Goal: Navigation & Orientation: Find specific page/section

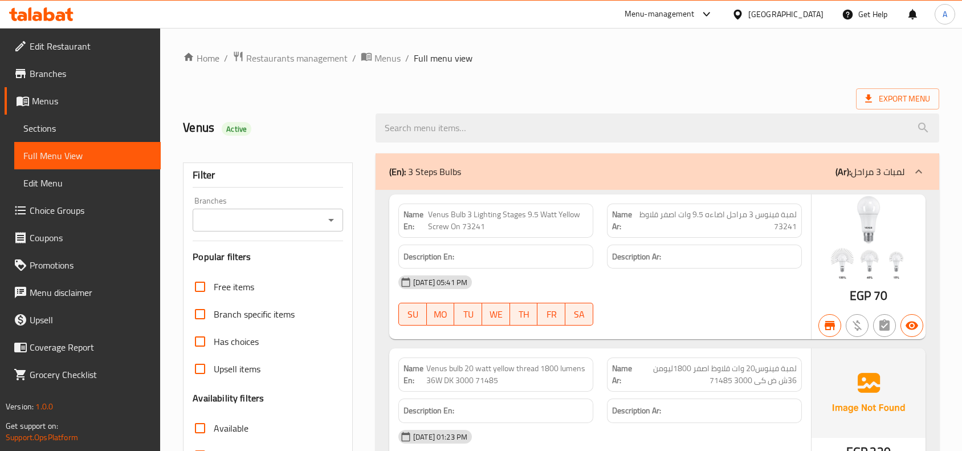
scroll to position [20467, 0]
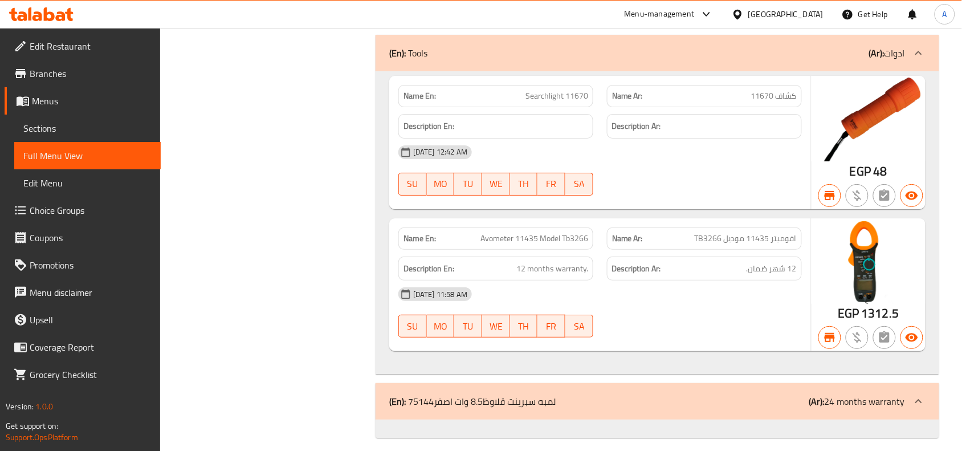
click at [713, 17] on icon at bounding box center [707, 14] width 14 height 14
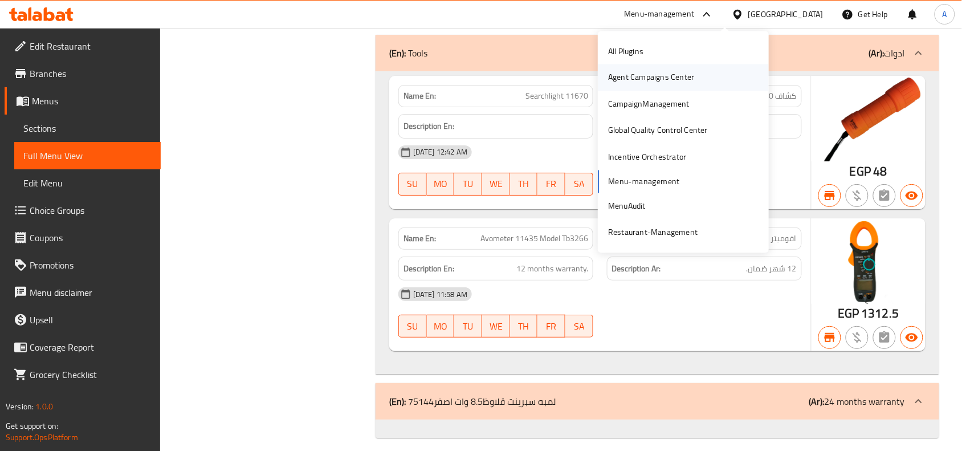
click at [661, 77] on div "Agent Campaigns Center" at bounding box center [651, 77] width 86 height 13
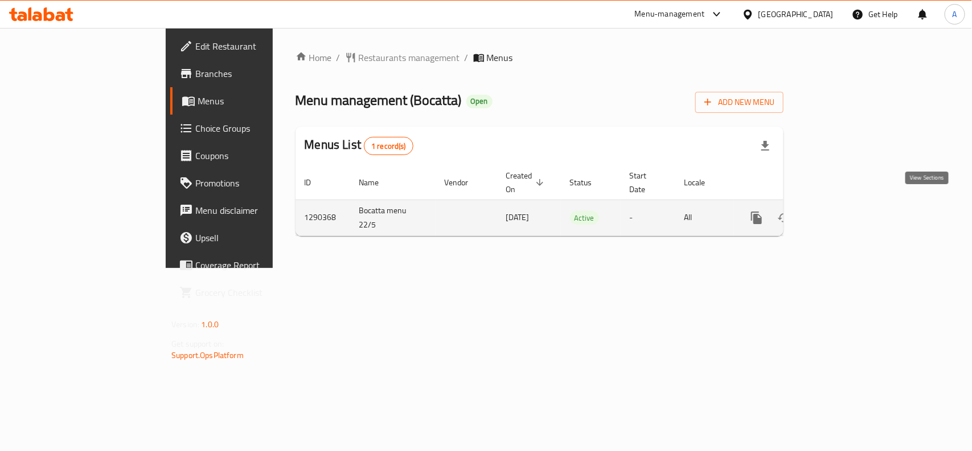
click at [846, 211] on icon "enhanced table" at bounding box center [839, 218] width 14 height 14
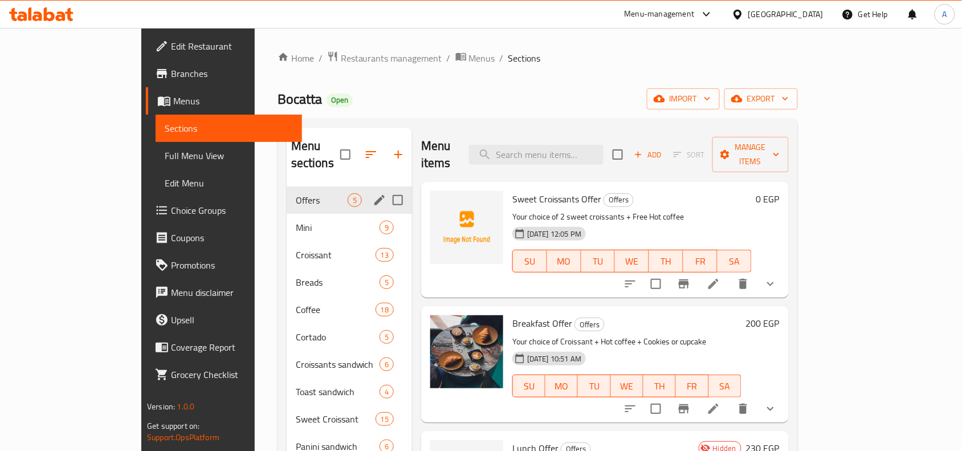
click at [296, 193] on span "Offers" at bounding box center [322, 200] width 52 height 14
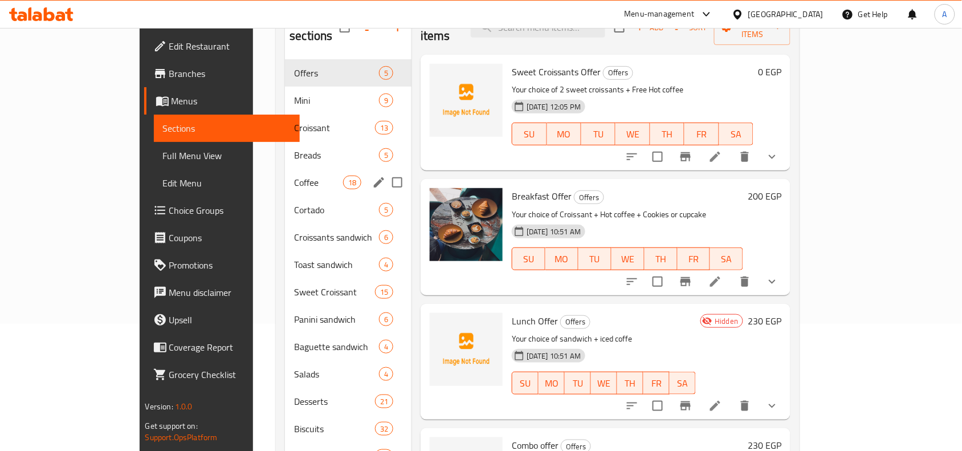
scroll to position [142, 0]
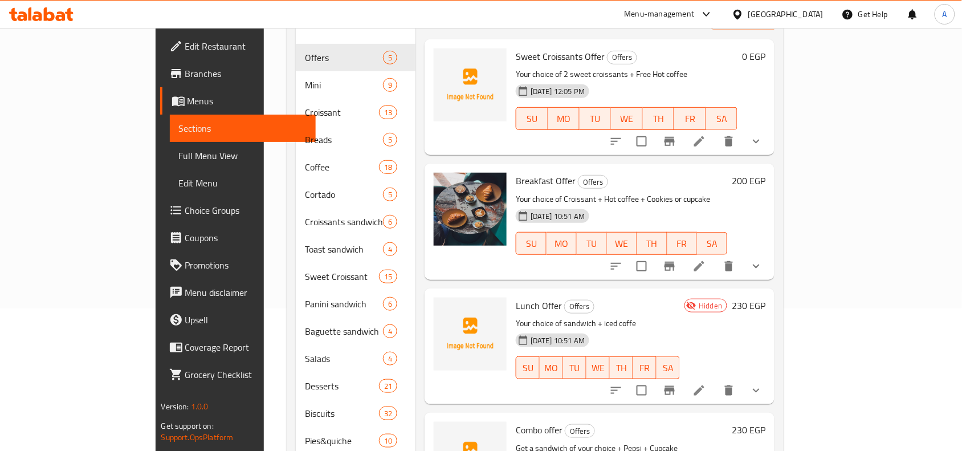
click at [185, 211] on span "Choice Groups" at bounding box center [246, 210] width 122 height 14
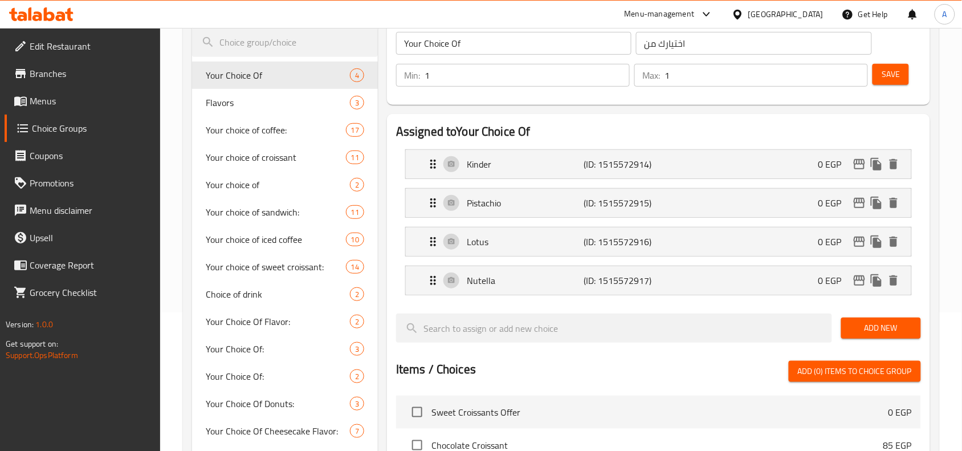
scroll to position [142, 0]
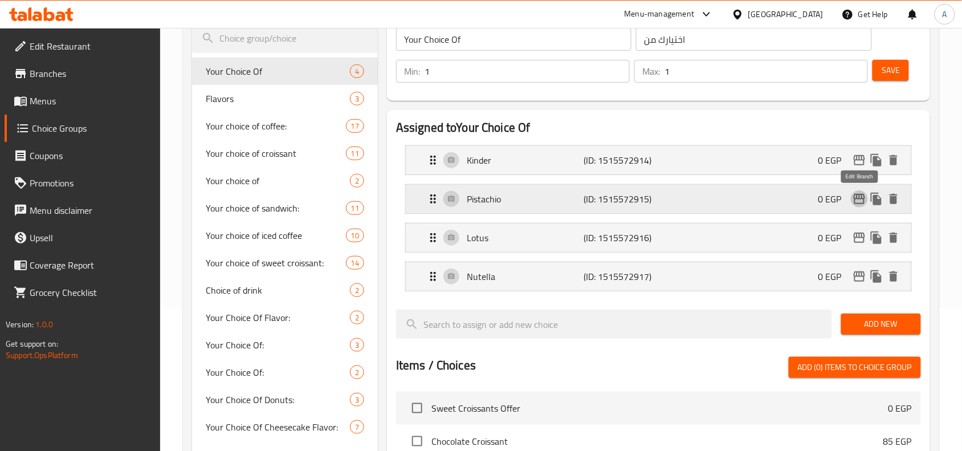
click at [862, 202] on icon "edit" at bounding box center [859, 199] width 14 height 14
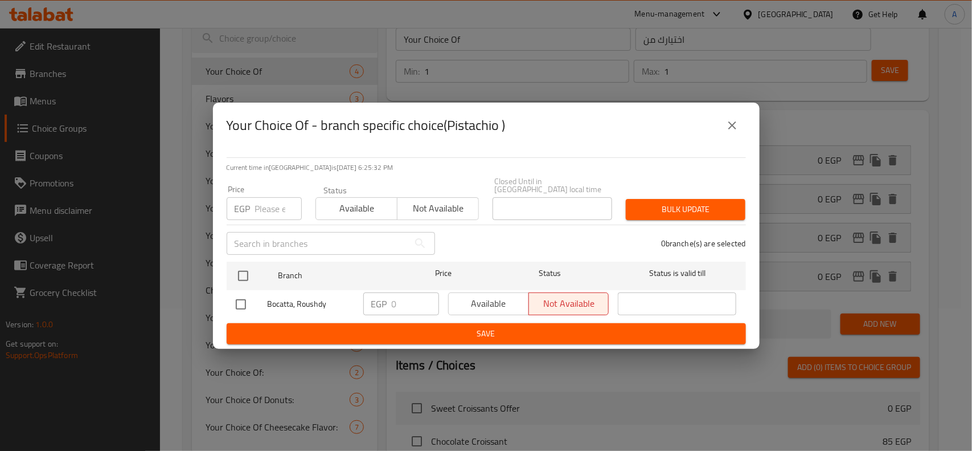
click at [738, 127] on icon "close" at bounding box center [733, 125] width 14 height 14
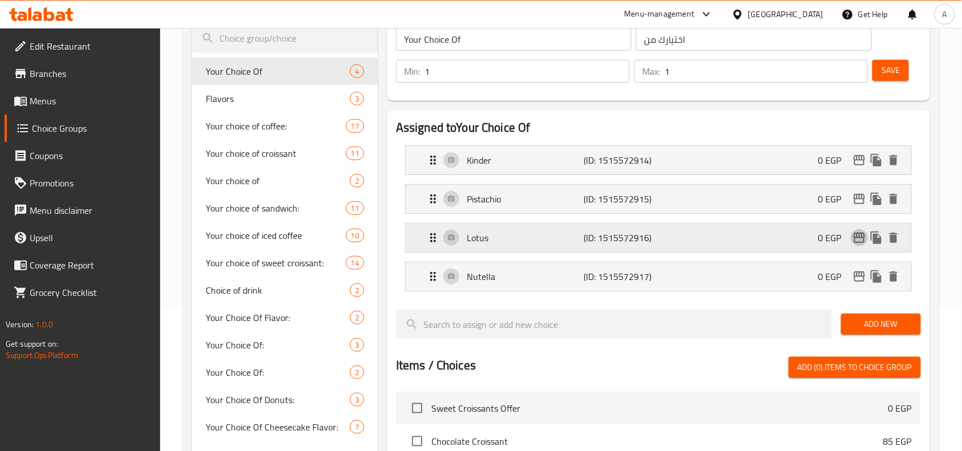
click at [857, 243] on icon "edit" at bounding box center [859, 238] width 14 height 14
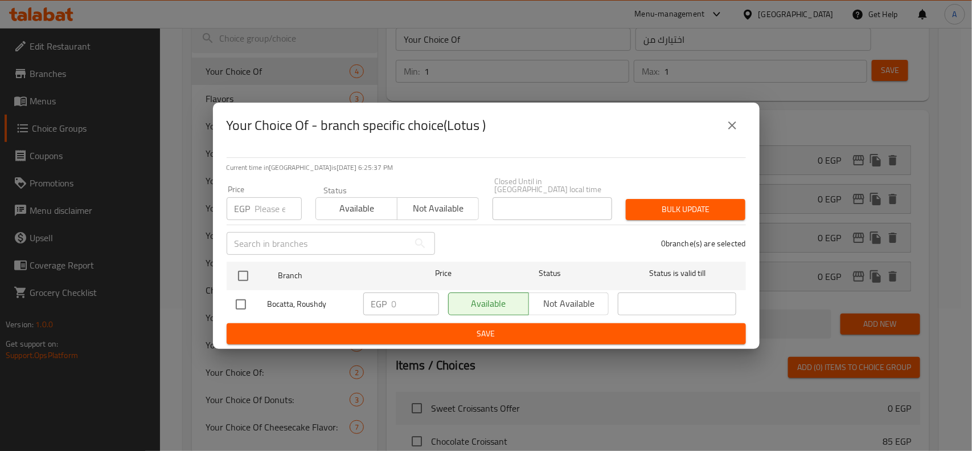
click at [731, 125] on icon "close" at bounding box center [733, 125] width 14 height 14
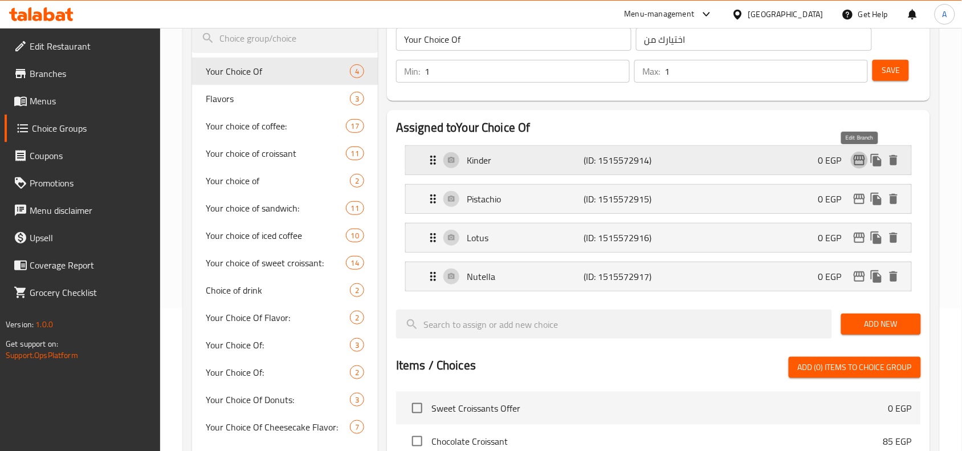
click at [858, 165] on icon "edit" at bounding box center [858, 160] width 11 height 10
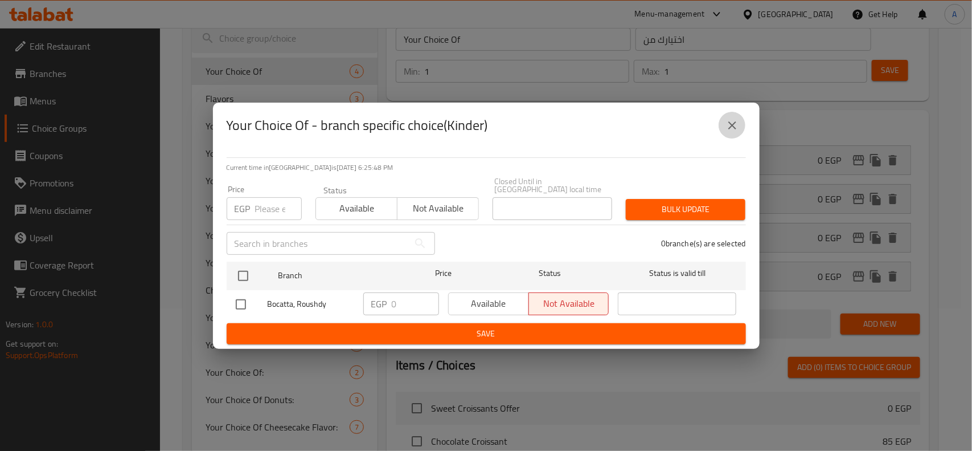
click at [735, 127] on icon "close" at bounding box center [733, 125] width 8 height 8
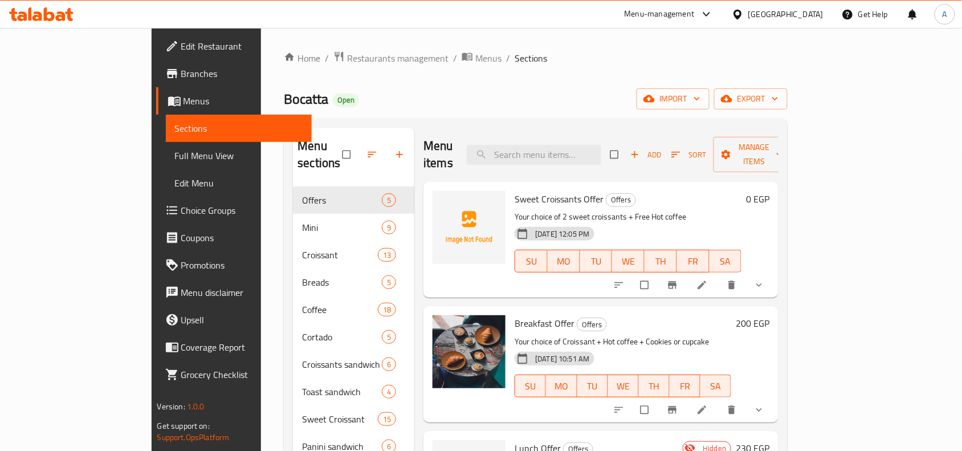
click at [175, 152] on span "Full Menu View" at bounding box center [239, 156] width 128 height 14
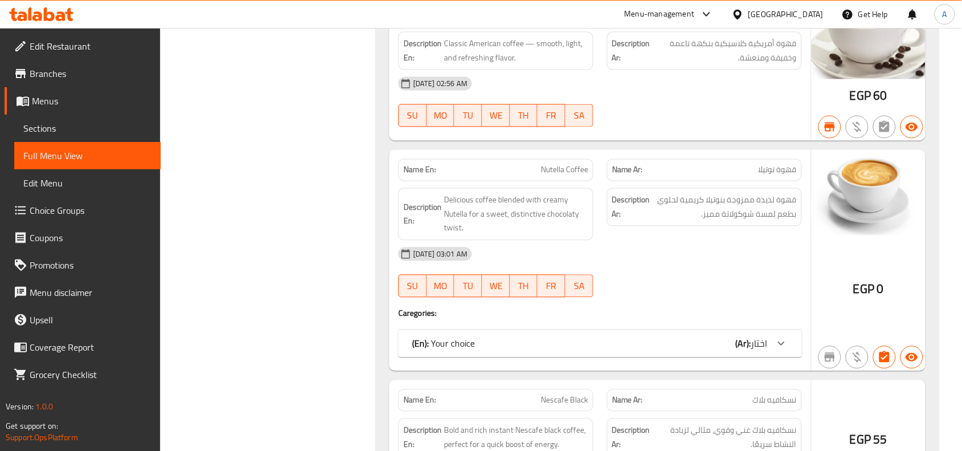
scroll to position [7050, 0]
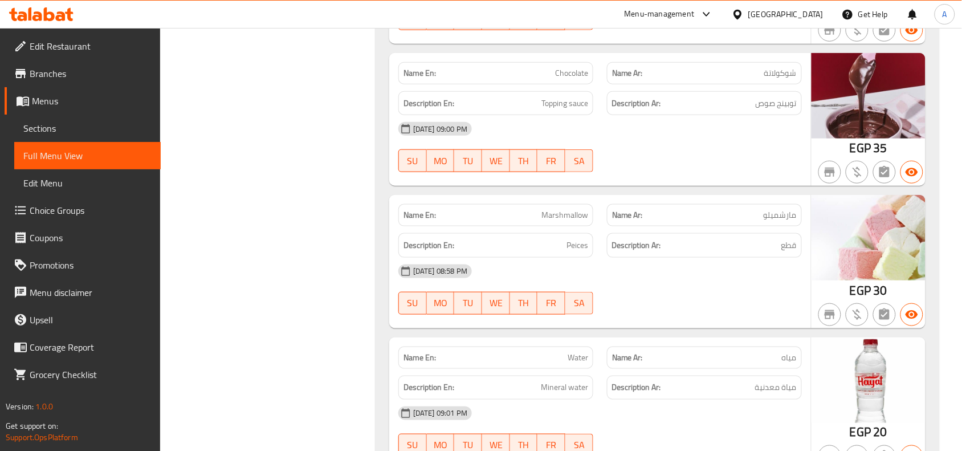
scroll to position [36329, 0]
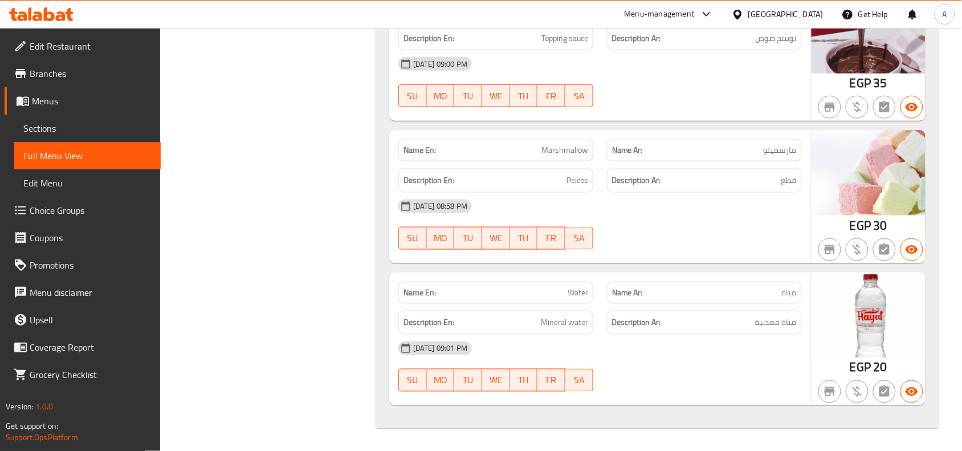
click at [52, 118] on link "Sections" at bounding box center [87, 128] width 146 height 27
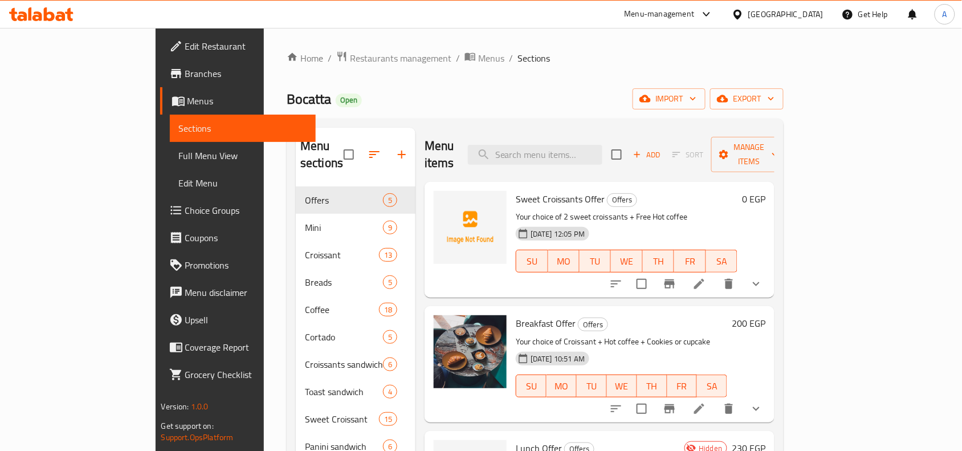
click at [812, 15] on div "Egypt" at bounding box center [785, 14] width 75 height 13
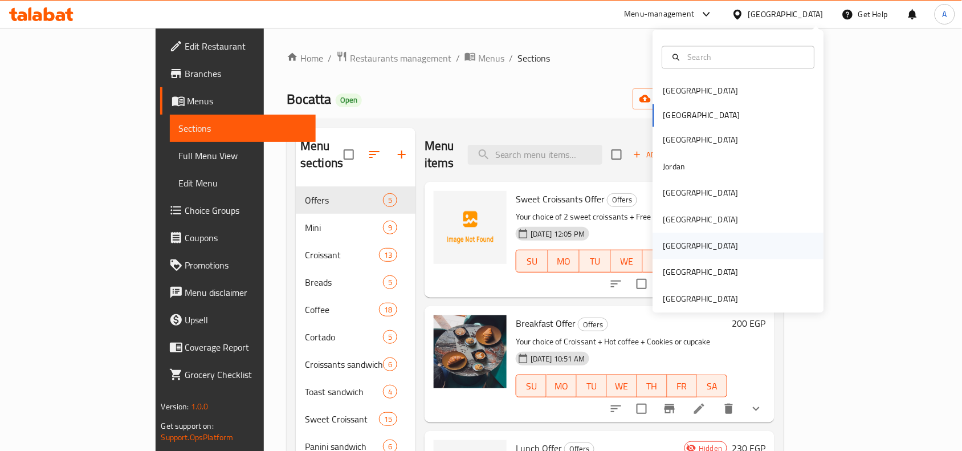
click at [690, 239] on div "[GEOGRAPHIC_DATA]" at bounding box center [738, 246] width 171 height 26
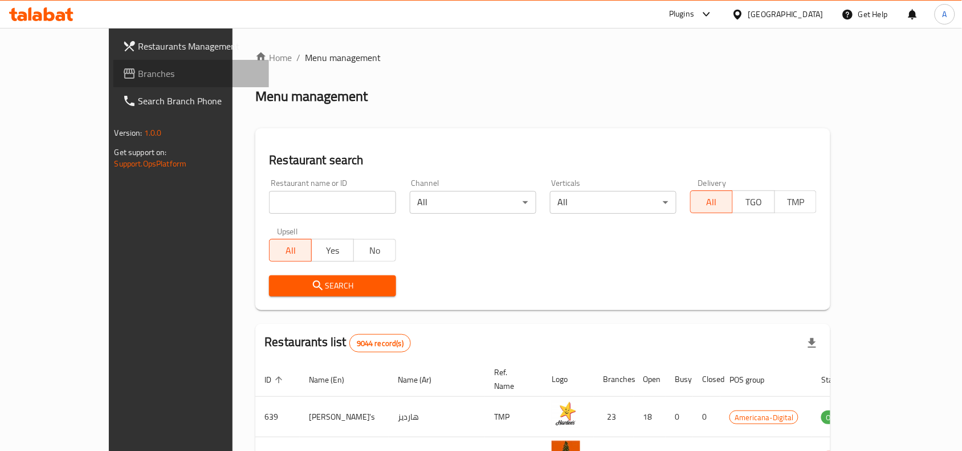
click at [138, 74] on span "Branches" at bounding box center [199, 74] width 122 height 14
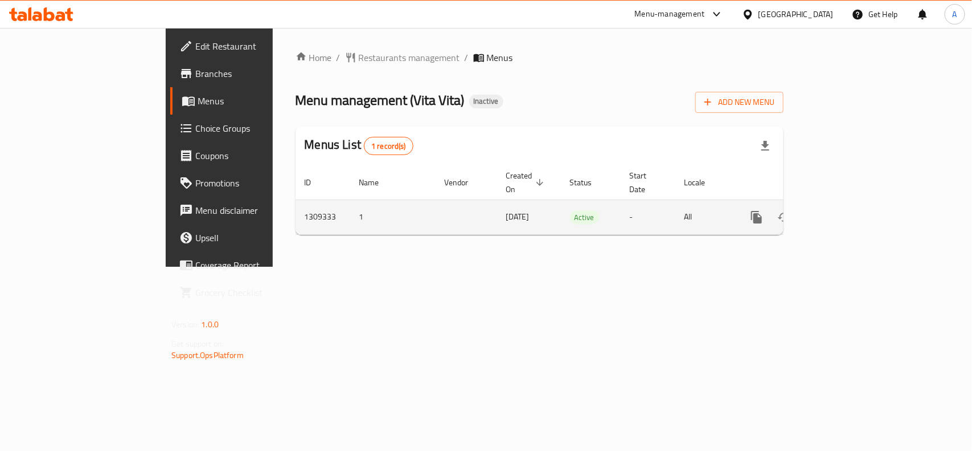
click at [853, 205] on link "enhanced table" at bounding box center [838, 216] width 27 height 27
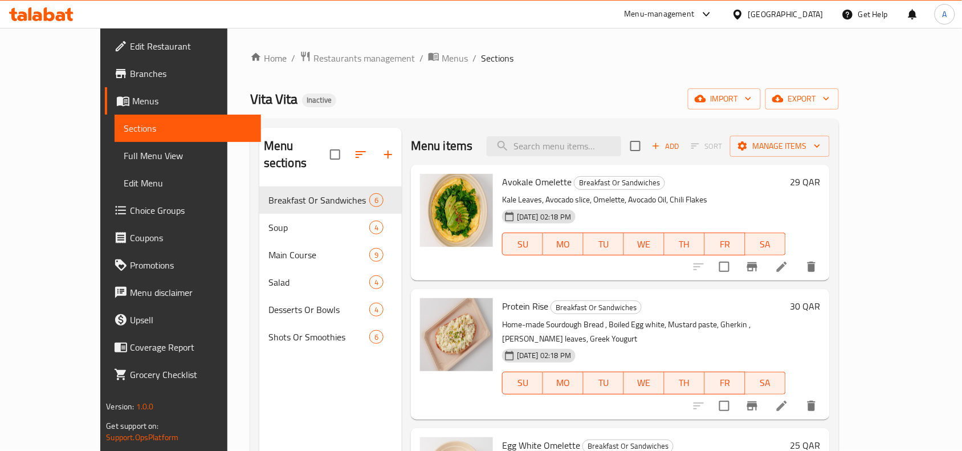
click at [130, 210] on span "Choice Groups" at bounding box center [191, 210] width 122 height 14
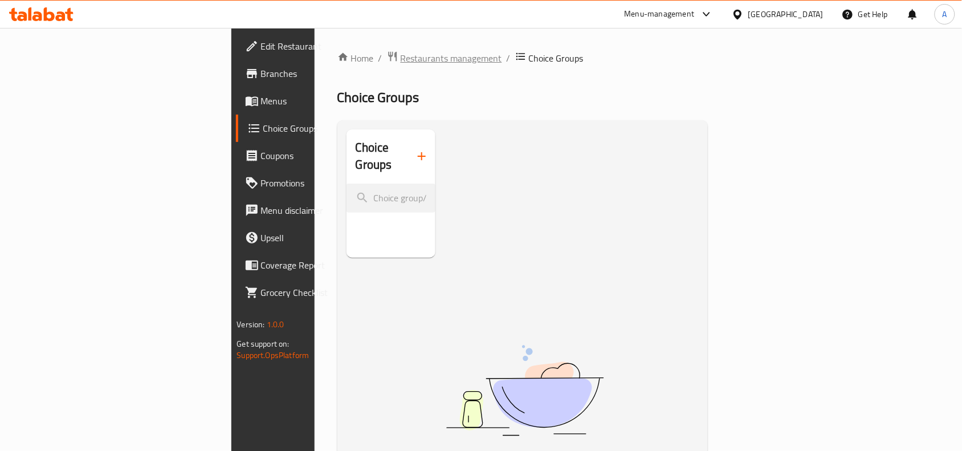
click at [400, 59] on span "Restaurants management" at bounding box center [450, 58] width 101 height 14
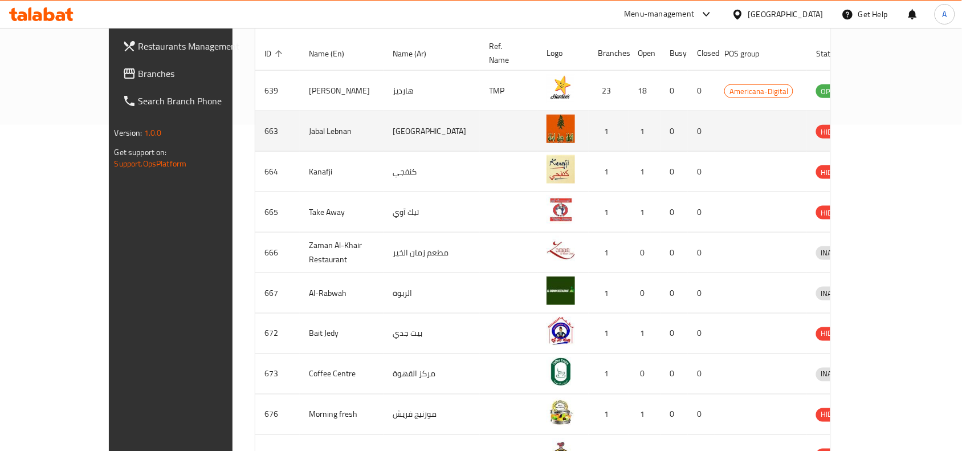
scroll to position [255, 0]
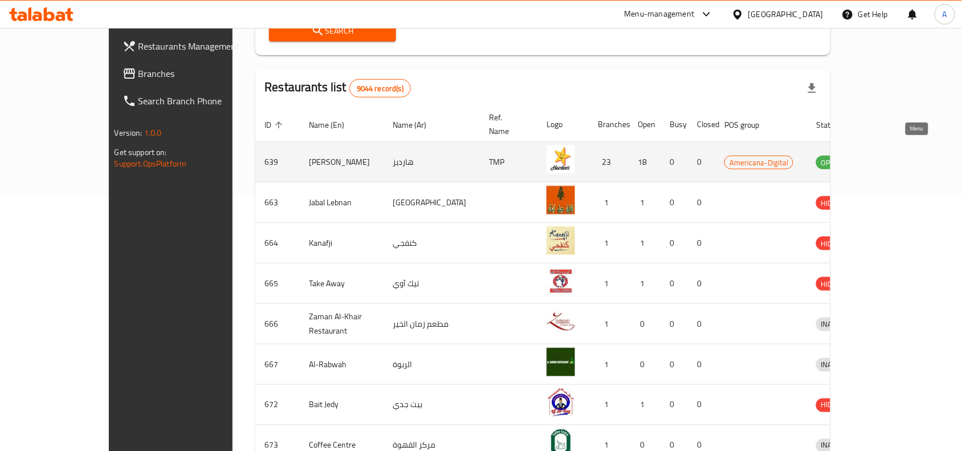
click at [890, 158] on icon "enhanced table" at bounding box center [884, 163] width 13 height 10
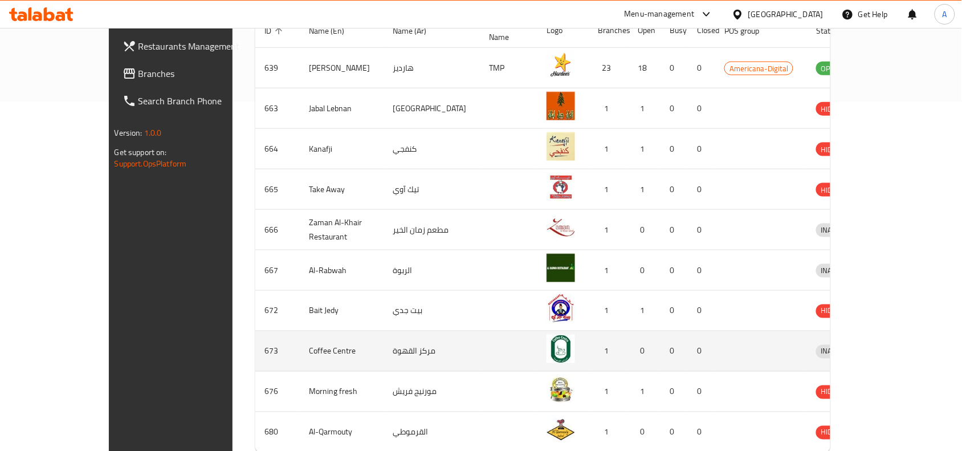
scroll to position [398, 0]
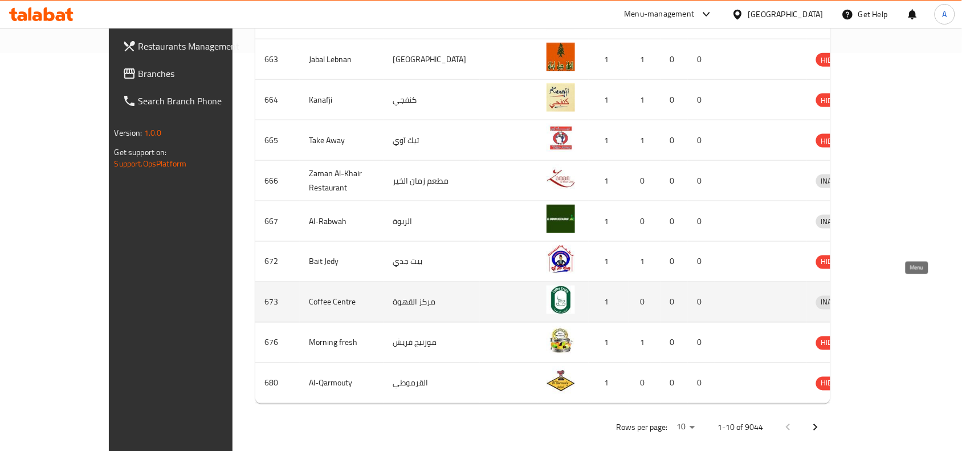
click at [889, 300] on icon "enhanced table" at bounding box center [887, 302] width 4 height 5
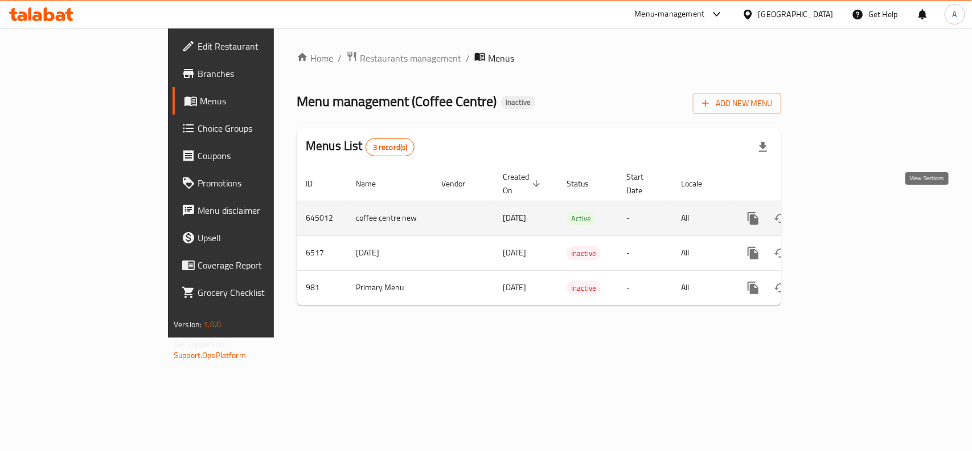
click at [849, 205] on link "enhanced table" at bounding box center [835, 218] width 27 height 27
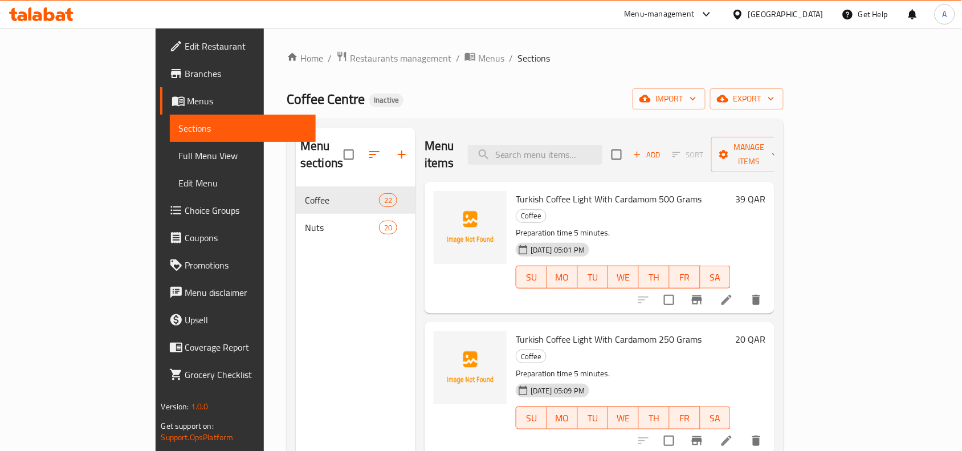
click at [185, 210] on span "Choice Groups" at bounding box center [246, 210] width 122 height 14
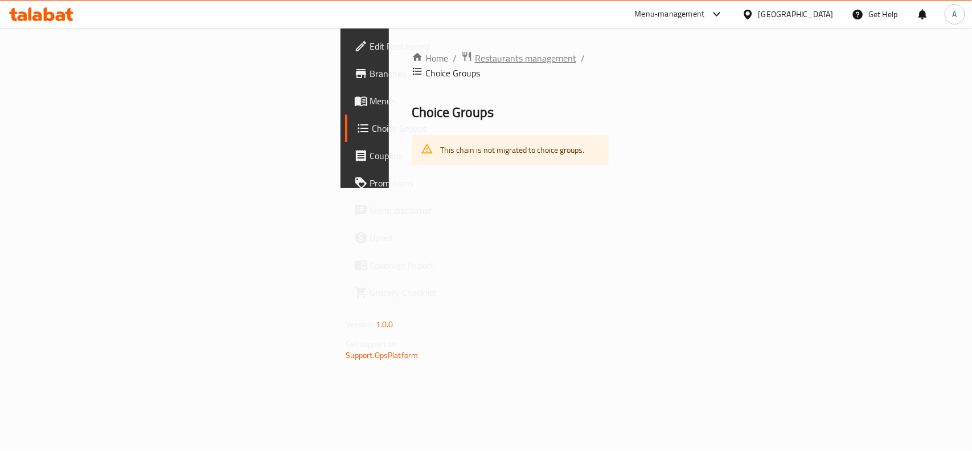
click at [475, 53] on span "Restaurants management" at bounding box center [525, 58] width 101 height 14
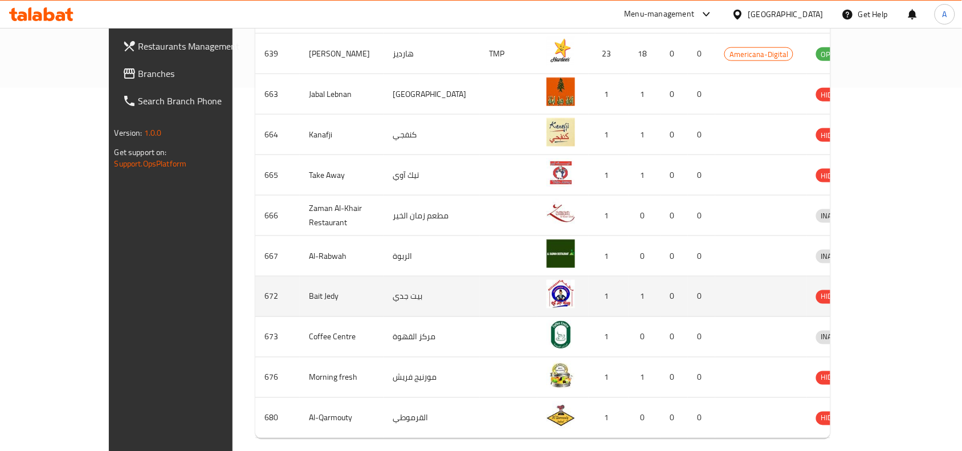
scroll to position [398, 0]
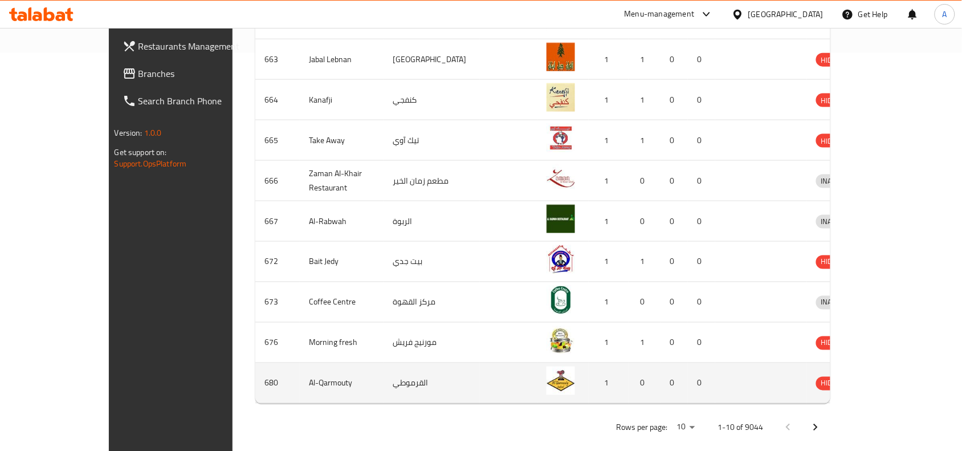
click at [890, 379] on icon "enhanced table" at bounding box center [884, 384] width 13 height 10
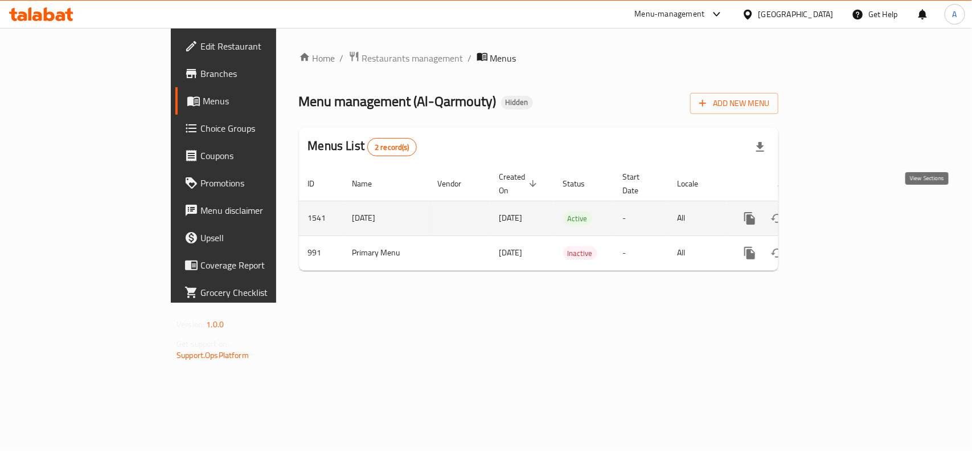
click at [846, 205] on link "enhanced table" at bounding box center [832, 218] width 27 height 27
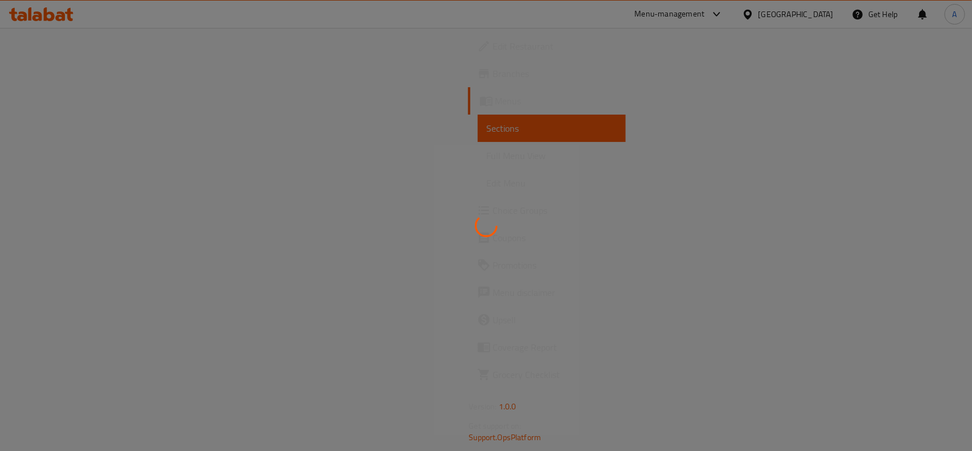
click at [937, 202] on div at bounding box center [486, 225] width 972 height 451
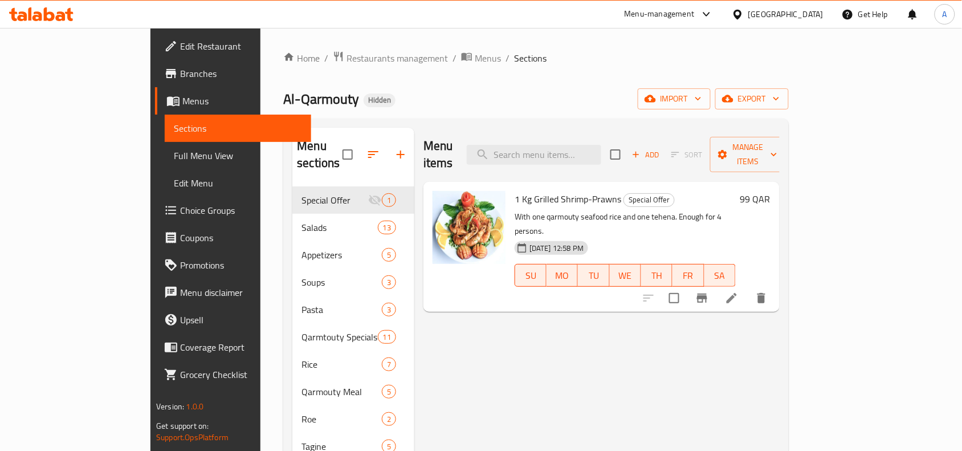
click at [180, 209] on span "Choice Groups" at bounding box center [241, 210] width 122 height 14
